Goal: Task Accomplishment & Management: Use online tool/utility

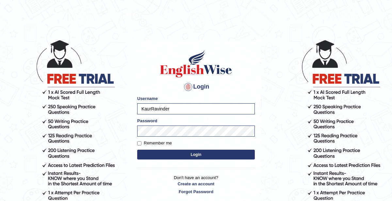
click at [187, 151] on button "Login" at bounding box center [196, 155] width 118 height 10
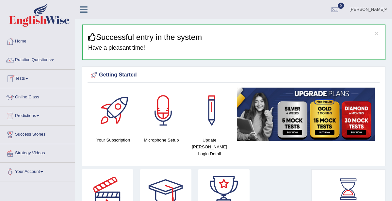
click at [30, 77] on link "Tests" at bounding box center [37, 78] width 74 height 16
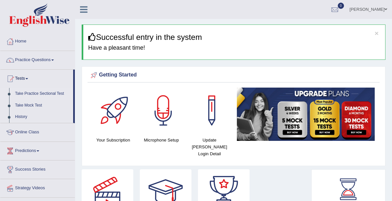
click at [38, 95] on link "Take Practice Sectional Test" at bounding box center [42, 94] width 61 height 12
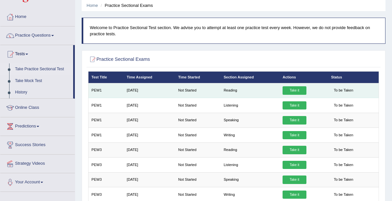
click at [293, 87] on link "Take it" at bounding box center [295, 90] width 24 height 8
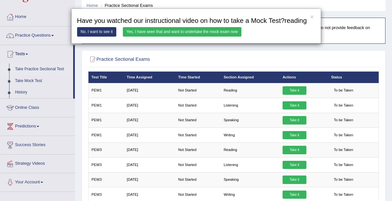
click at [222, 29] on link "Yes, I have seen that and want to undertake the mock exam now" at bounding box center [182, 31] width 119 height 9
